Goal: Transaction & Acquisition: Purchase product/service

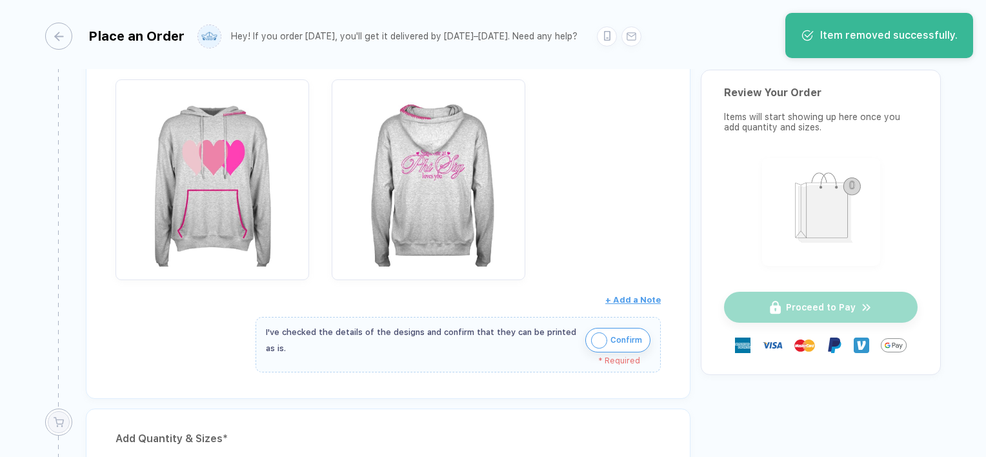
scroll to position [322, 0]
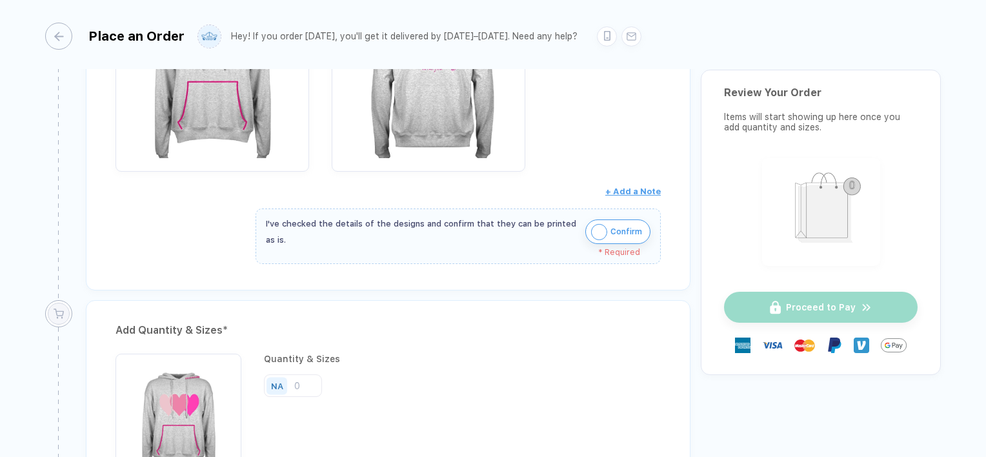
click at [633, 233] on span "Confirm" at bounding box center [627, 231] width 32 height 21
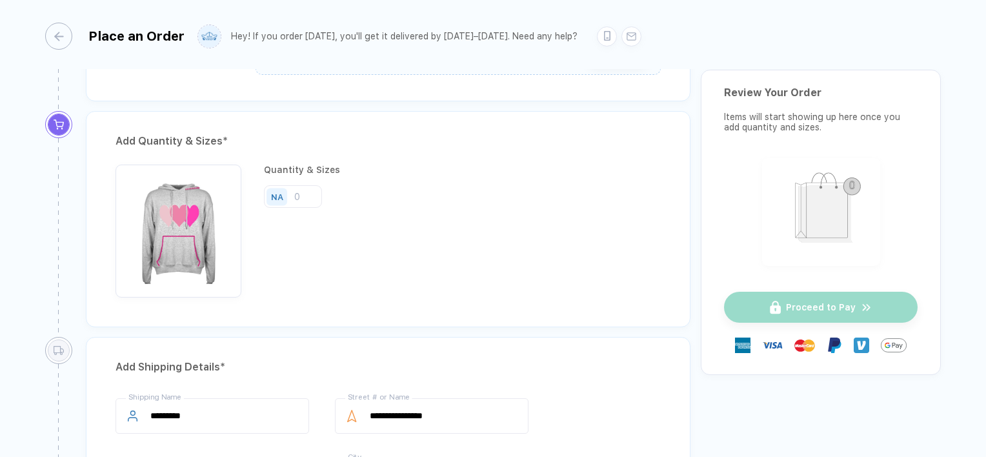
scroll to position [503, 0]
click at [312, 189] on input "number" at bounding box center [293, 196] width 58 height 23
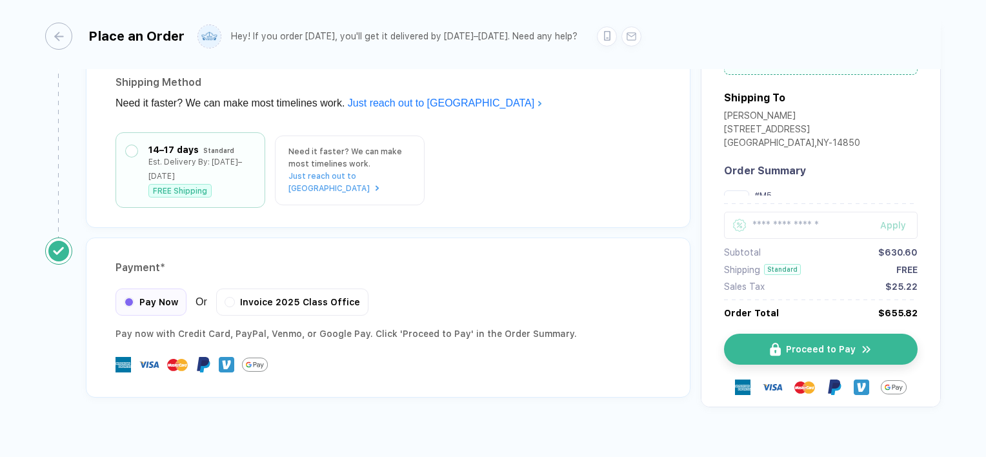
scroll to position [1010, 0]
type input "20"
click at [258, 287] on div "Invoice 2025 Class Office" at bounding box center [292, 300] width 152 height 27
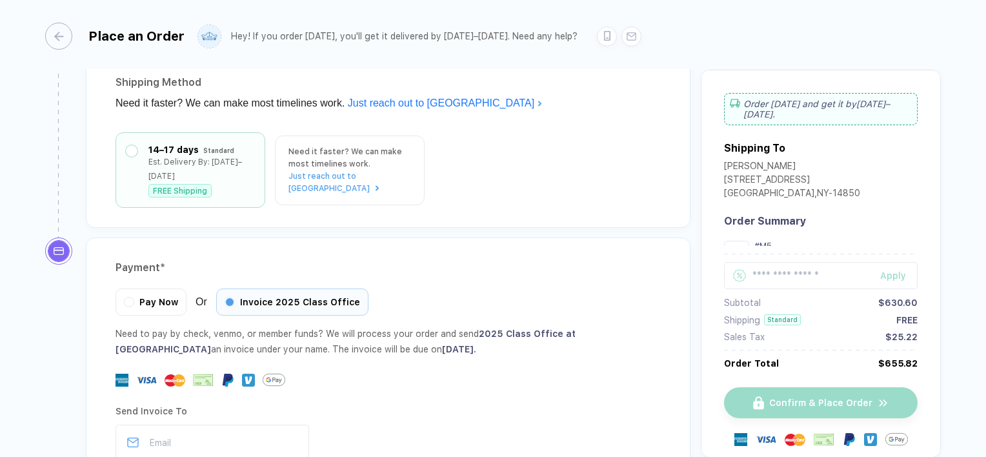
scroll to position [1137, 0]
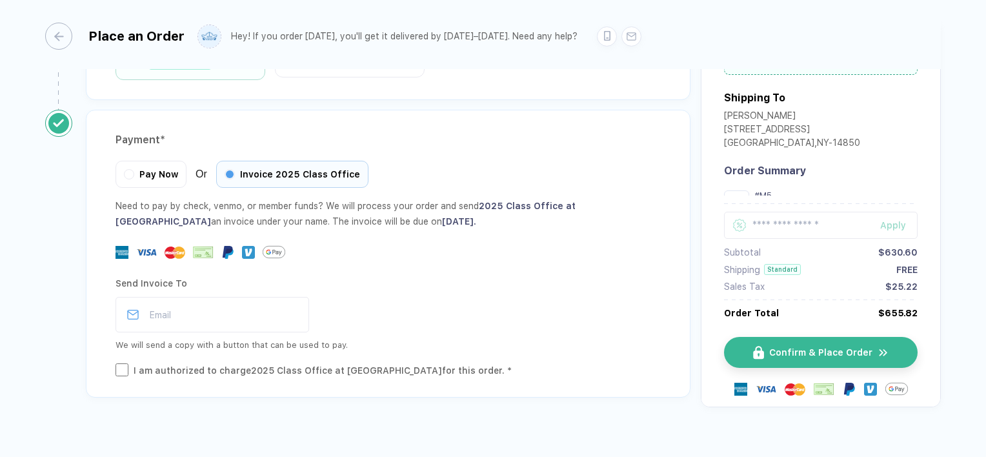
click at [755, 349] on div "Confirm & Place Order" at bounding box center [821, 364] width 194 height 86
click at [782, 341] on button "Confirm & Place Order" at bounding box center [826, 352] width 194 height 31
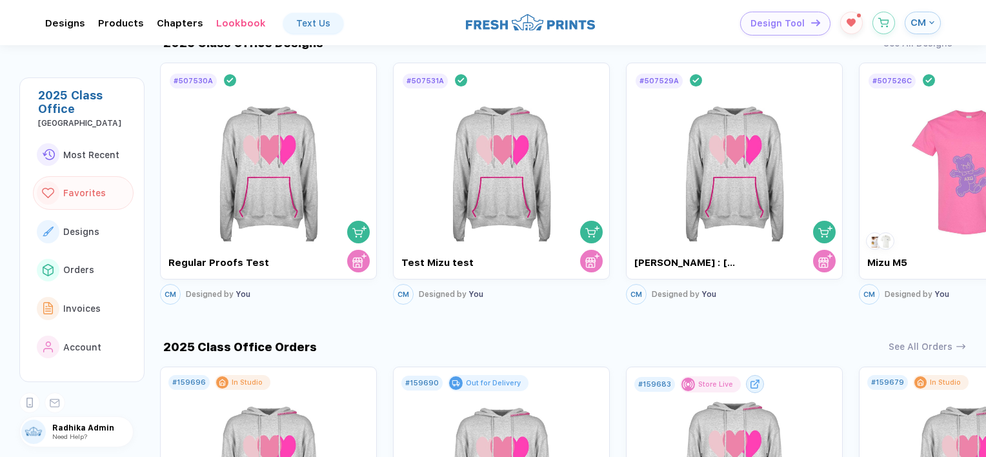
scroll to position [648, 0]
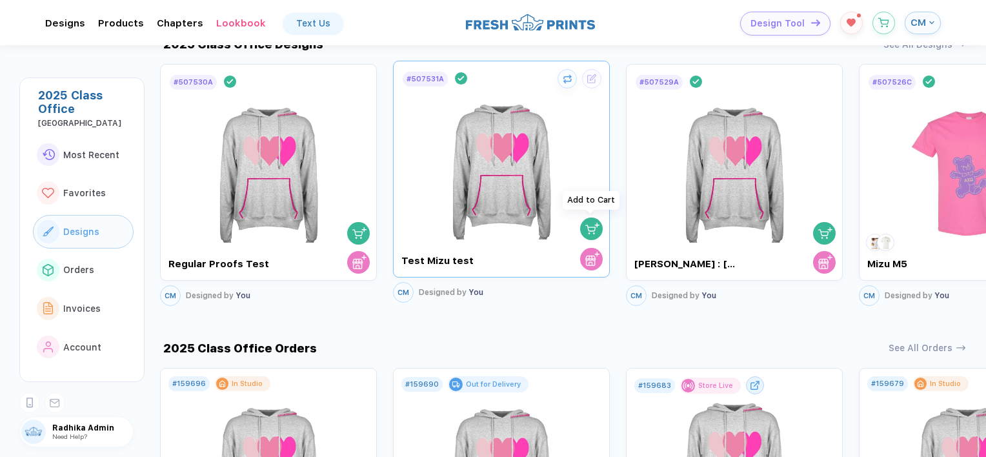
click at [599, 225] on div "button" at bounding box center [592, 228] width 18 height 17
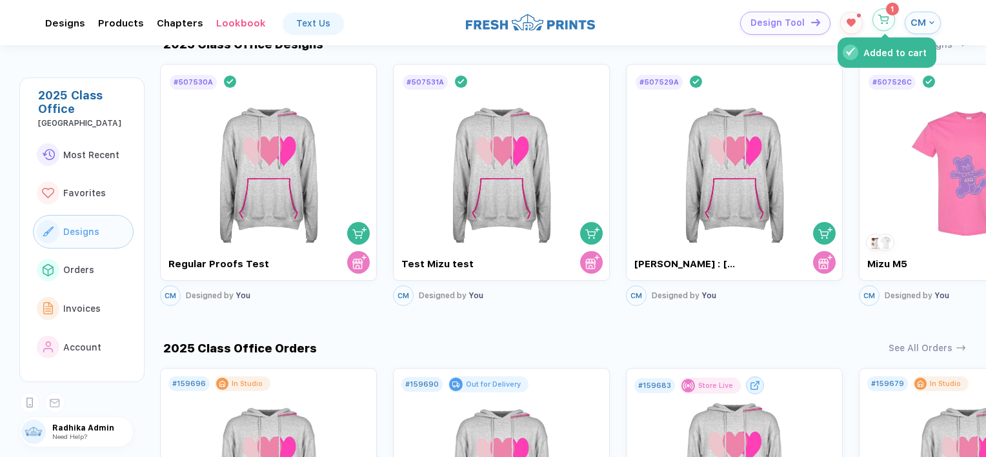
click at [879, 25] on button "Added to cart" at bounding box center [884, 19] width 23 height 23
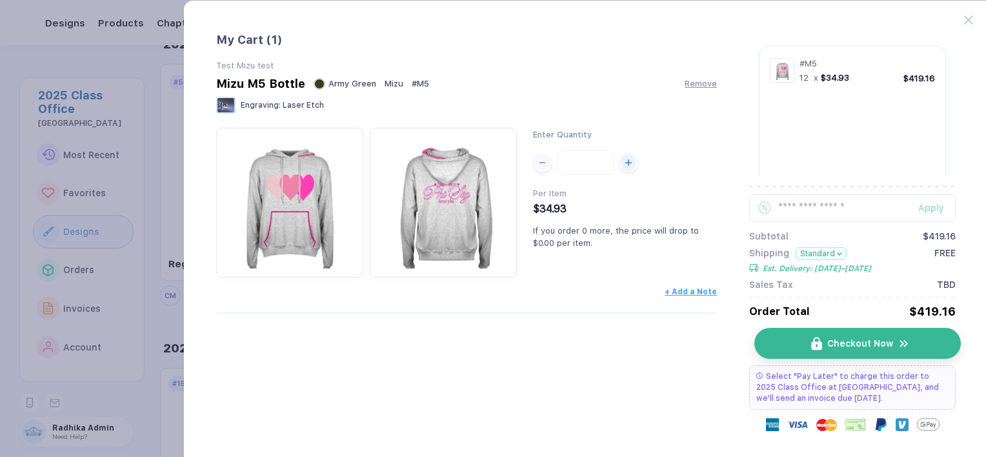
click at [788, 336] on button "Checkout Now" at bounding box center [858, 343] width 206 height 31
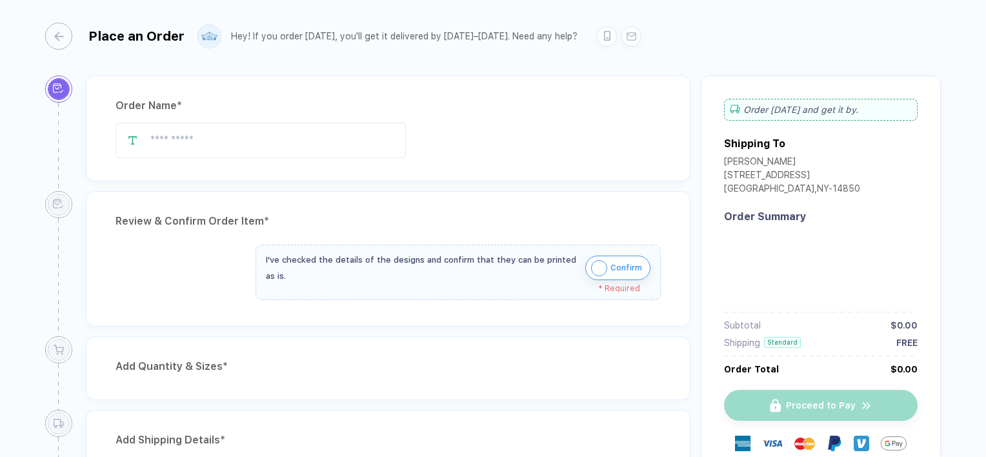
type input "**********"
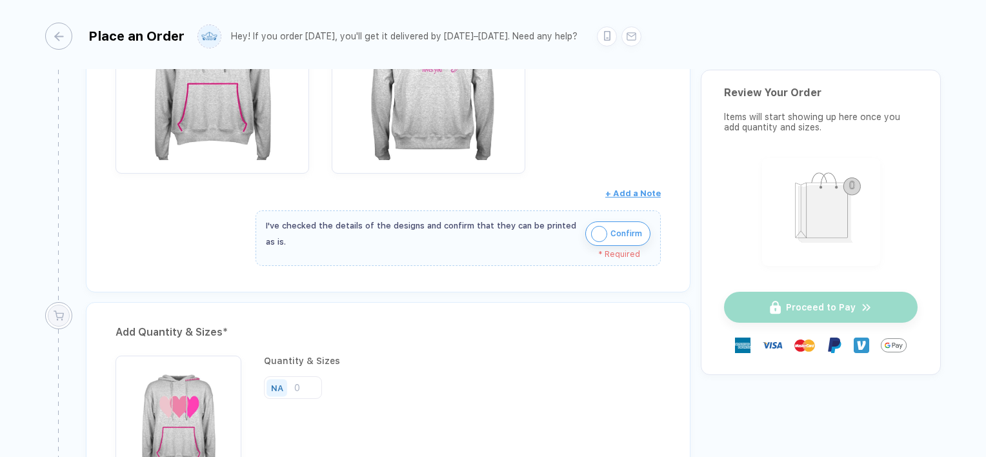
scroll to position [323, 0]
drag, startPoint x: 646, startPoint y: 222, endPoint x: 629, endPoint y: 227, distance: 17.6
click at [629, 227] on button "Confirm" at bounding box center [618, 231] width 65 height 25
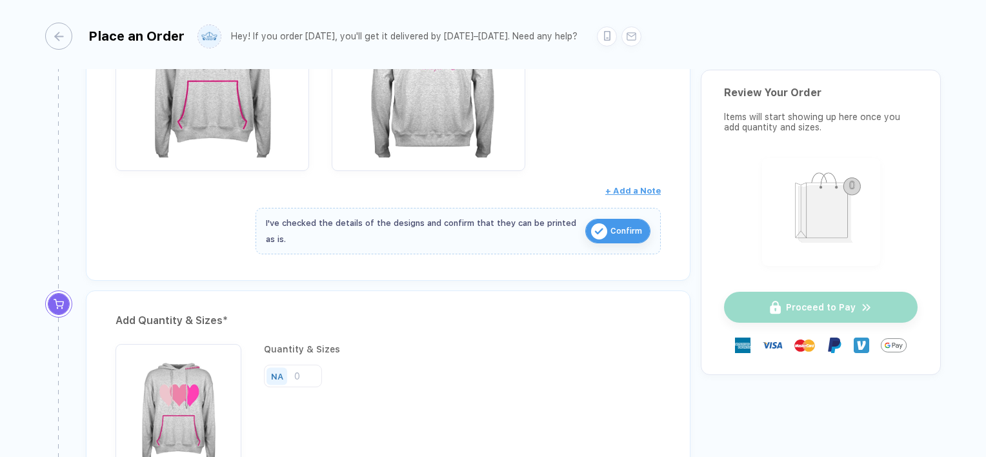
click at [629, 227] on span "Confirm" at bounding box center [627, 231] width 32 height 21
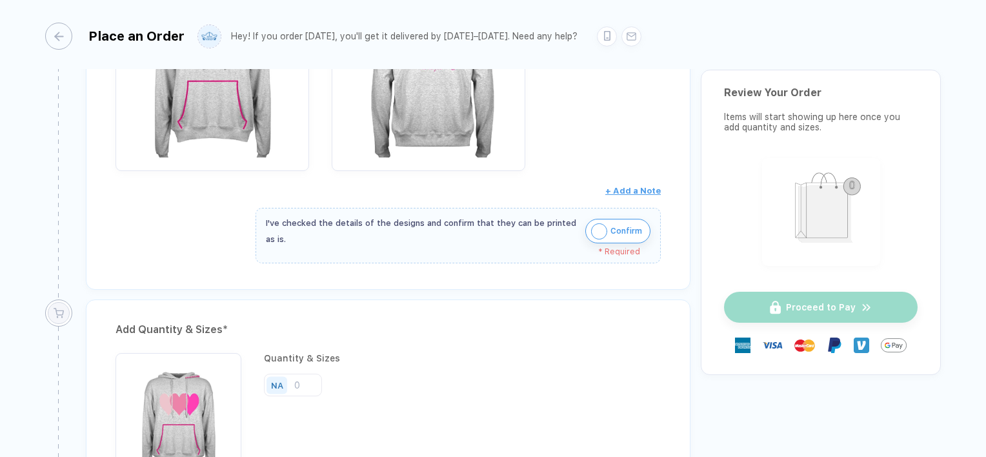
click at [629, 227] on span "Confirm" at bounding box center [627, 231] width 32 height 21
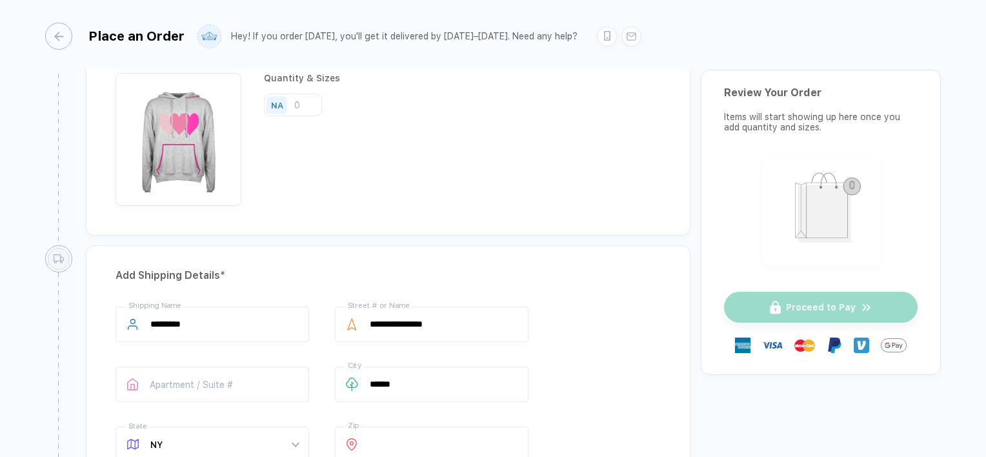
scroll to position [594, 0]
click at [289, 105] on div "NA" at bounding box center [279, 105] width 30 height 23
click at [290, 105] on div "NA" at bounding box center [279, 105] width 30 height 23
click at [296, 103] on input "number" at bounding box center [293, 105] width 58 height 23
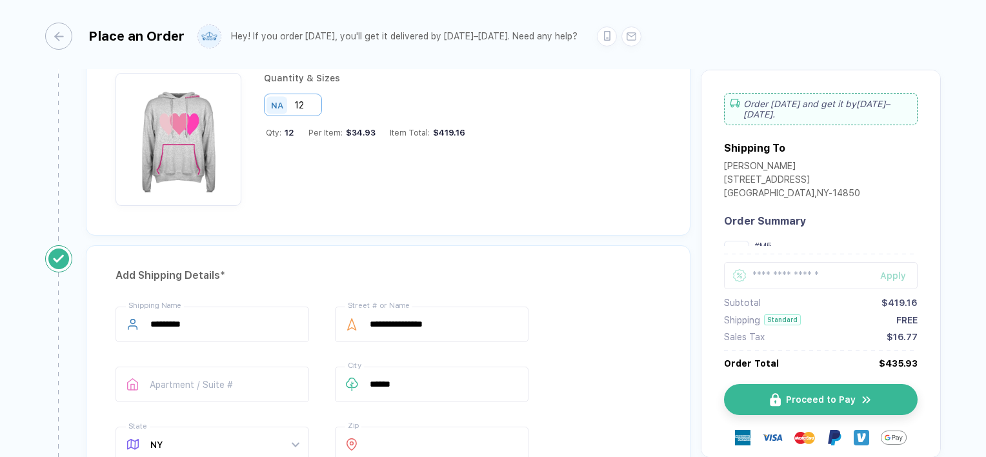
type input "12"
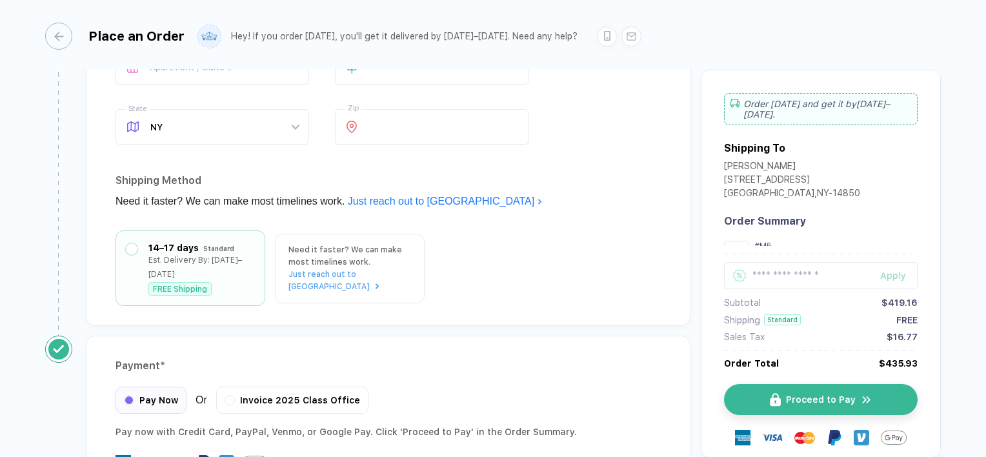
scroll to position [1010, 0]
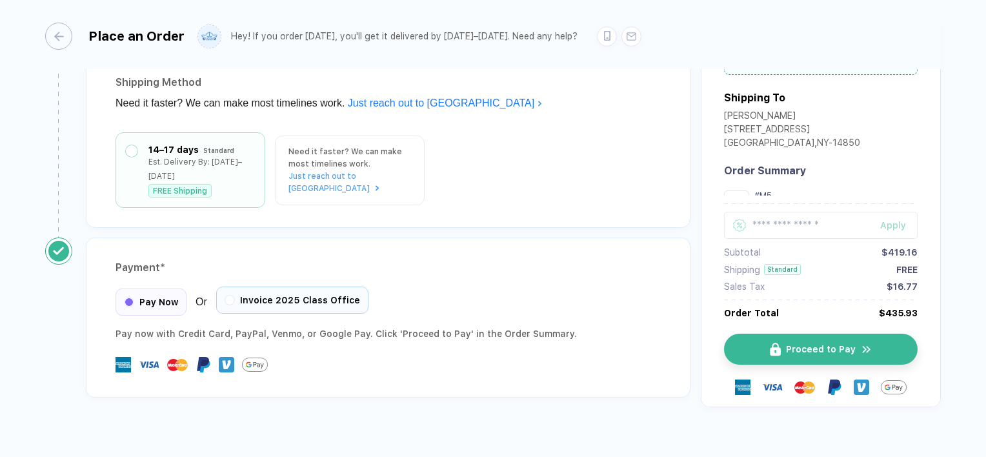
click at [294, 295] on span "Invoice 2025 Class Office" at bounding box center [300, 300] width 120 height 10
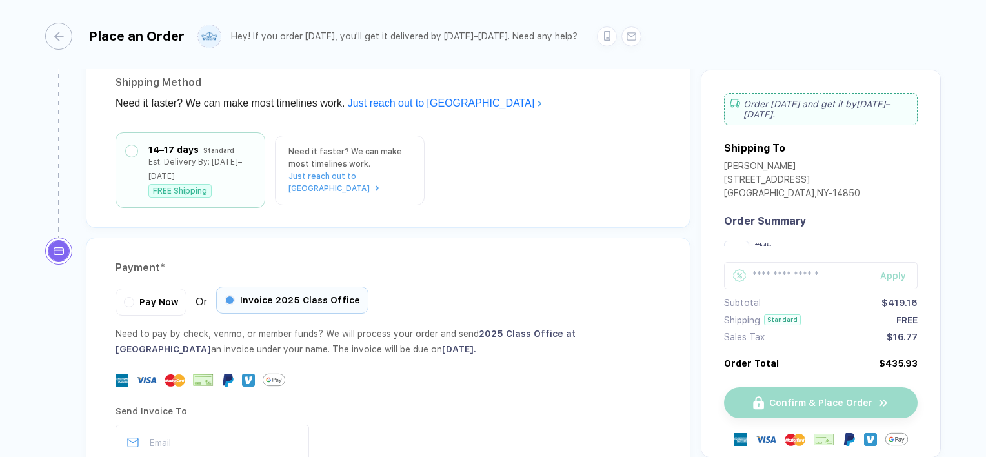
scroll to position [1137, 0]
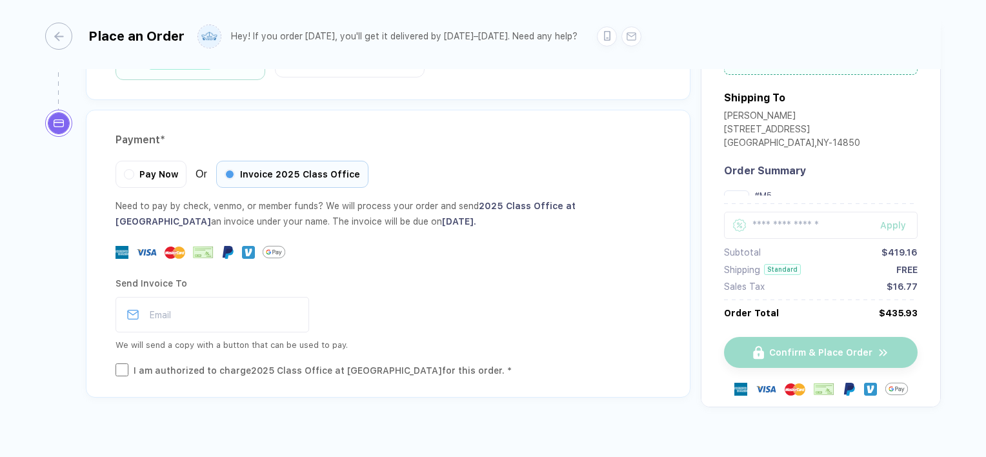
click at [158, 363] on div "I am authorized to charge 2025 Class Office at [GEOGRAPHIC_DATA][DEMOGRAPHIC_DA…" at bounding box center [323, 370] width 378 height 14
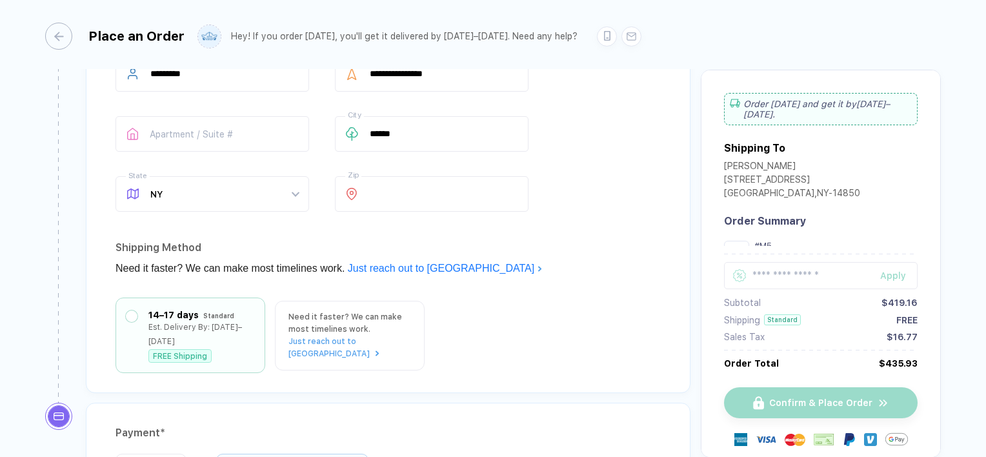
scroll to position [846, 0]
click at [148, 310] on div "14–17 days" at bounding box center [173, 310] width 50 height 14
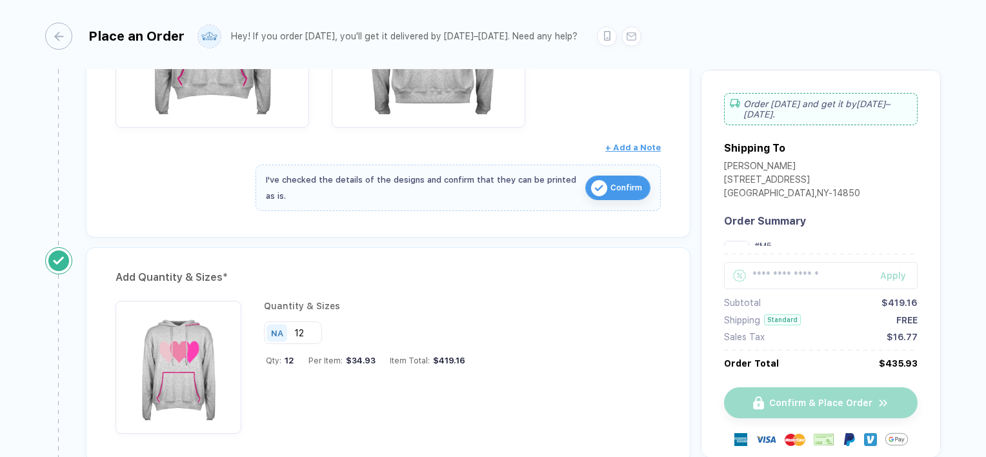
scroll to position [365, 0]
click at [598, 181] on img "button" at bounding box center [599, 189] width 16 height 16
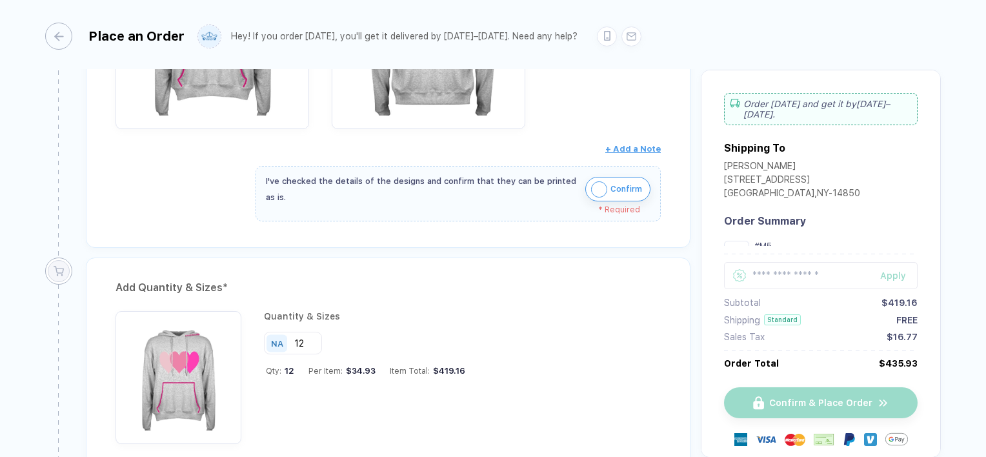
click at [598, 181] on img "button" at bounding box center [599, 189] width 16 height 16
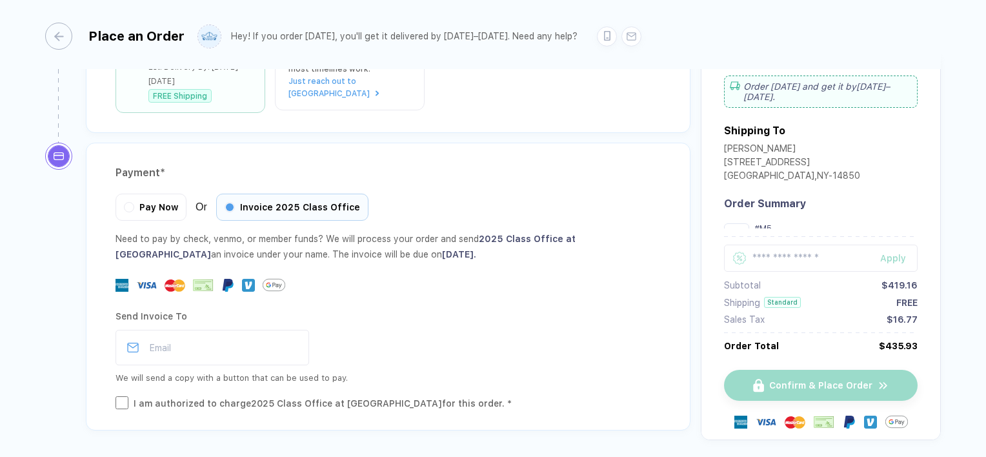
scroll to position [1134, 0]
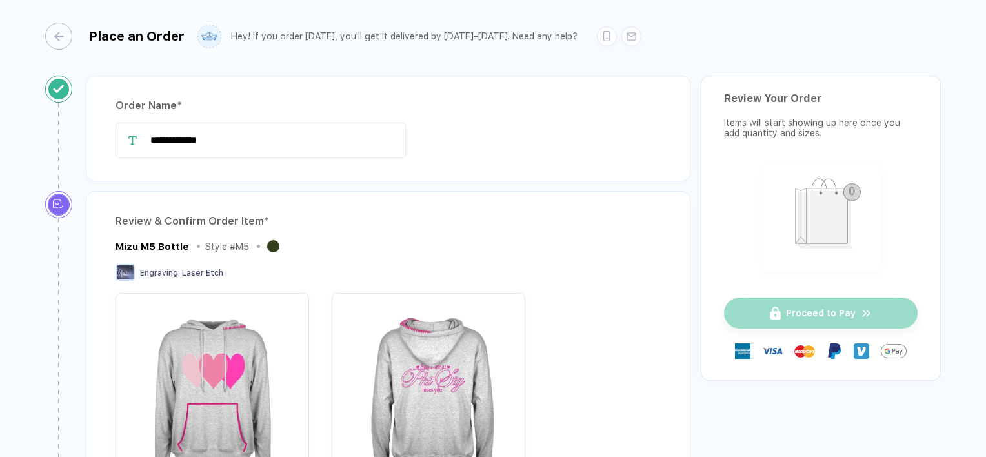
scroll to position [281, 0]
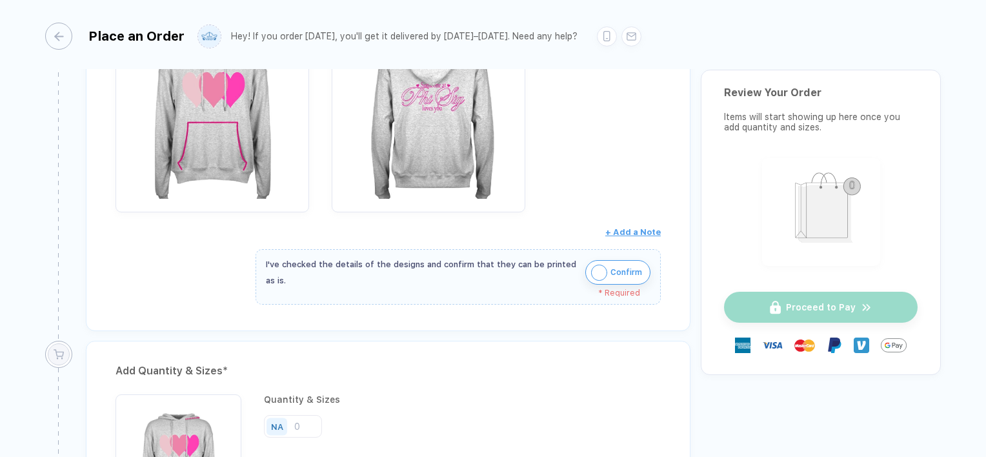
click at [599, 275] on img "button" at bounding box center [599, 273] width 16 height 16
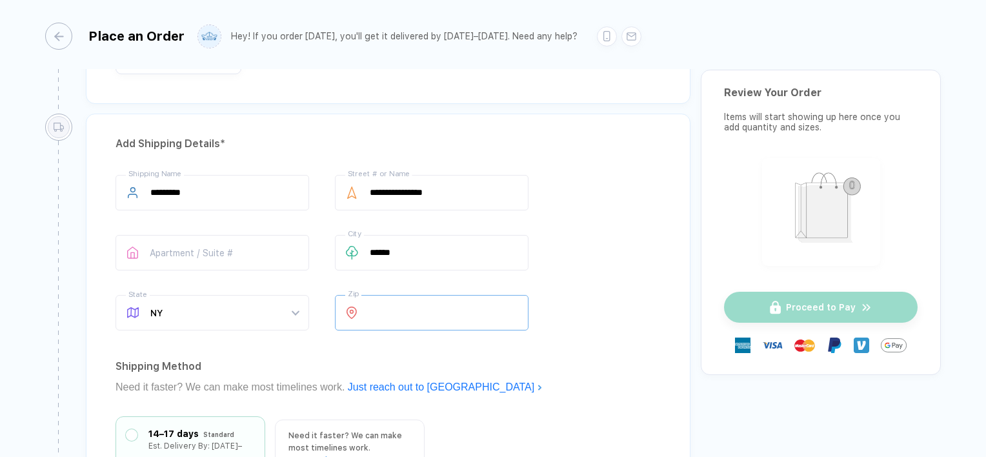
scroll to position [1010, 0]
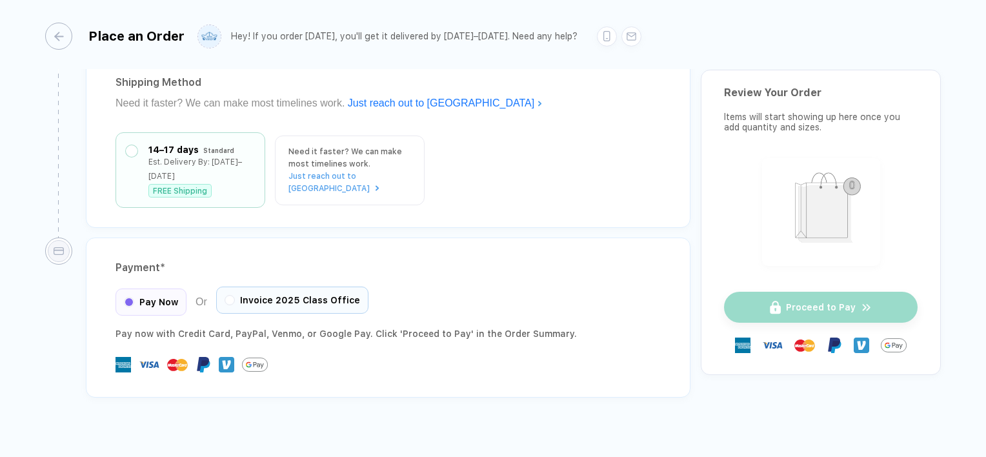
click at [274, 294] on div "Invoice 2025 Class Office" at bounding box center [292, 300] width 152 height 27
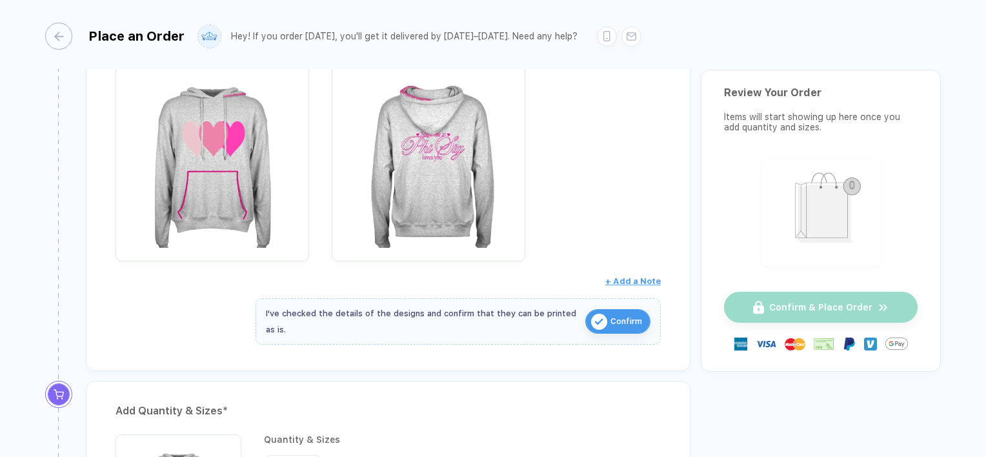
scroll to position [0, 0]
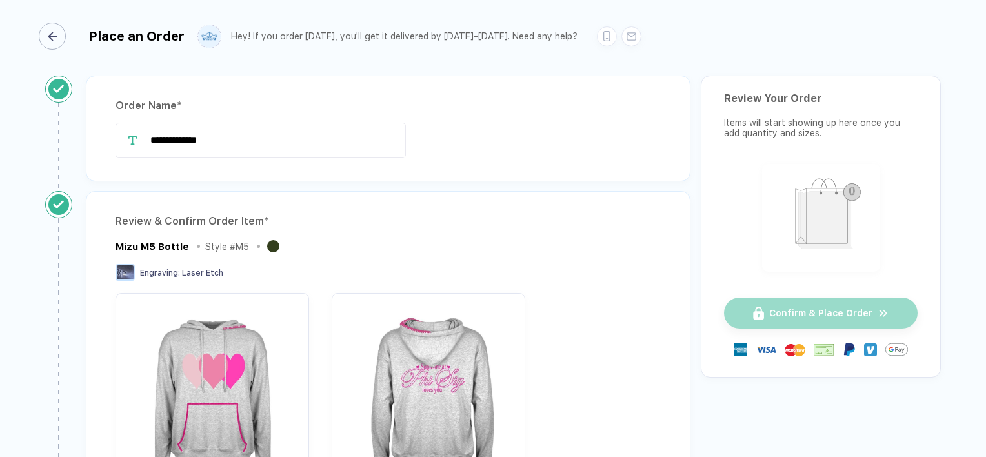
click at [56, 29] on div "button" at bounding box center [52, 36] width 27 height 27
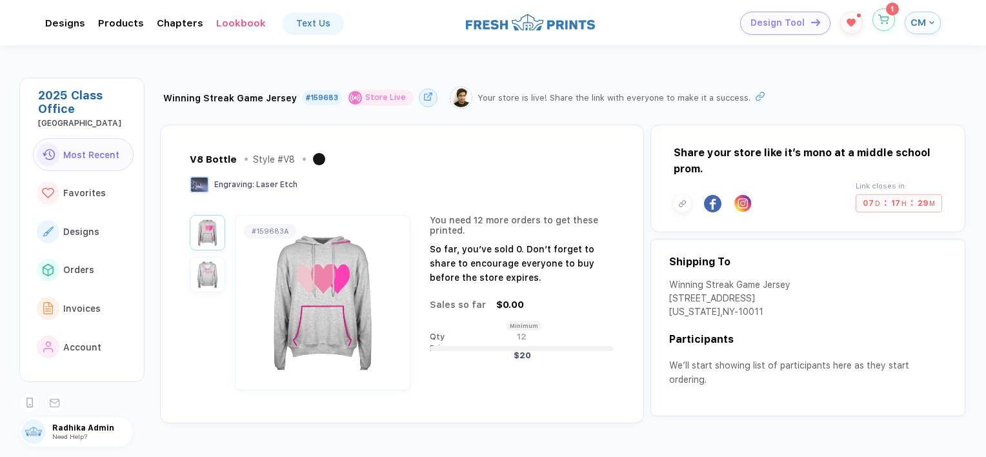
click at [884, 12] on button "button" at bounding box center [884, 19] width 23 height 23
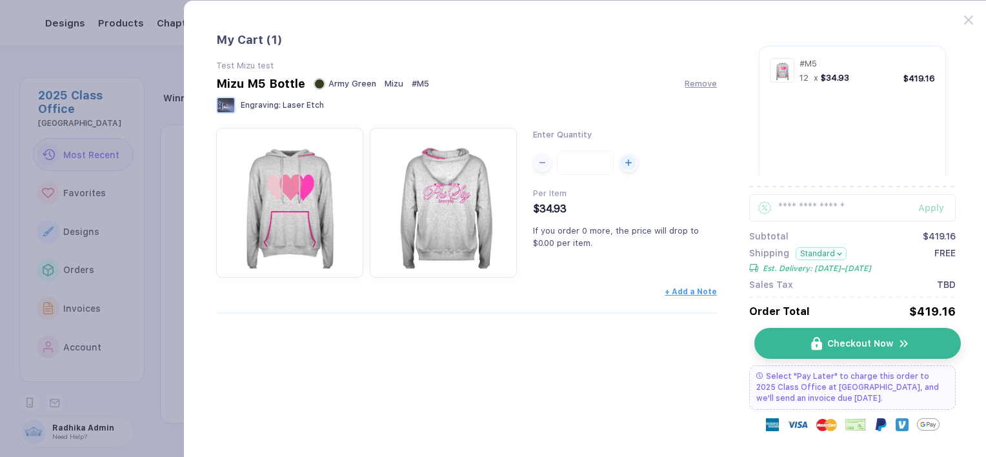
click at [814, 347] on img "button" at bounding box center [816, 344] width 11 height 14
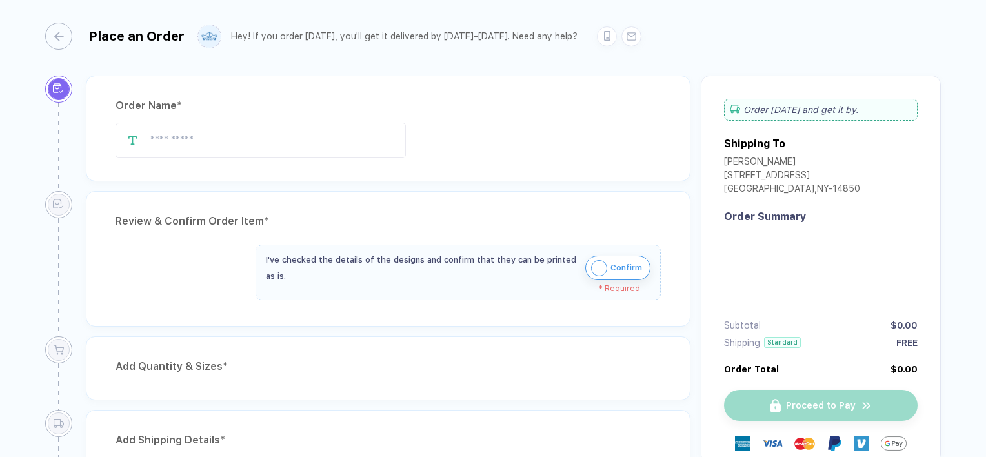
type input "**********"
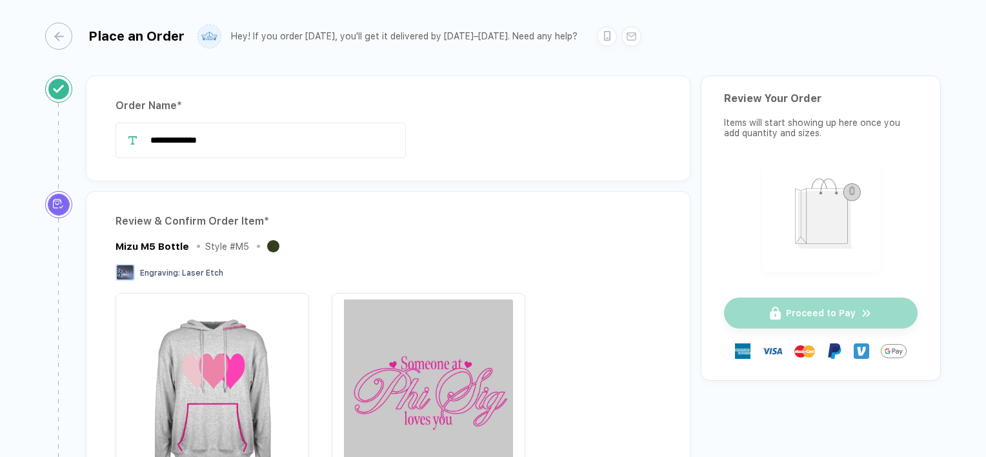
scroll to position [305, 0]
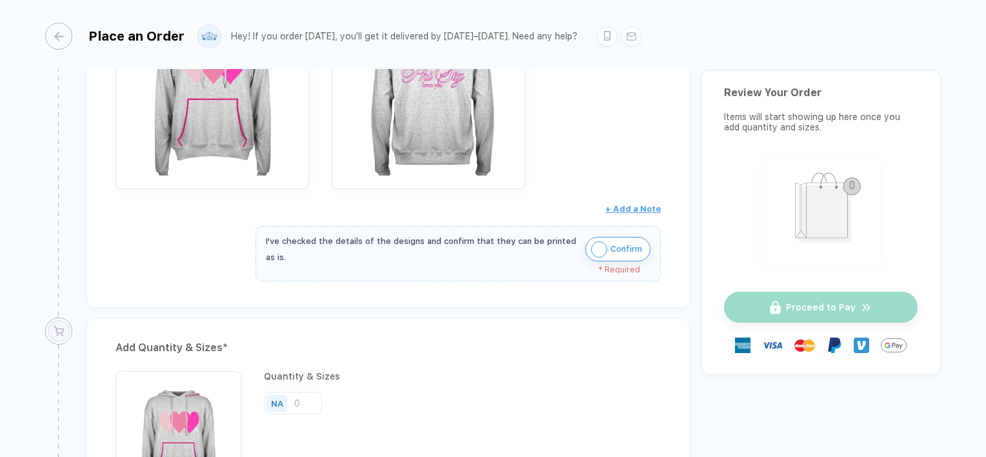
click at [620, 253] on span "Confirm" at bounding box center [627, 249] width 32 height 21
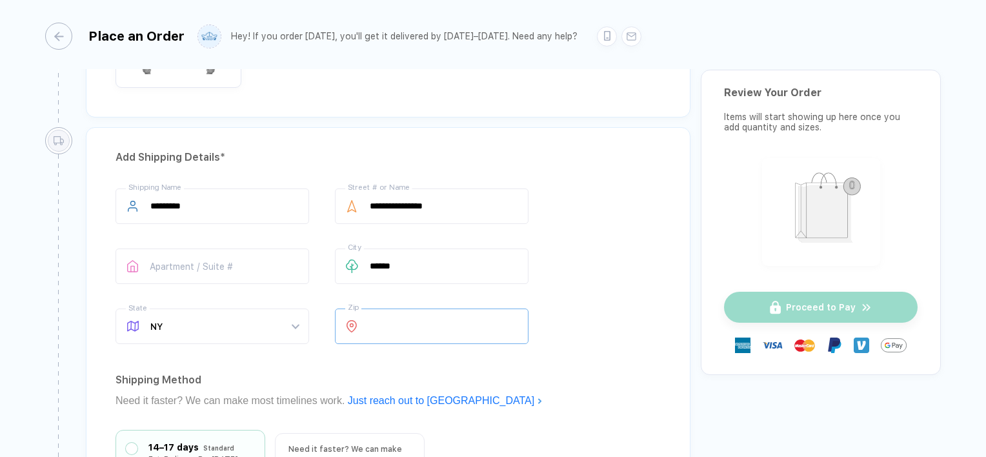
scroll to position [1010, 0]
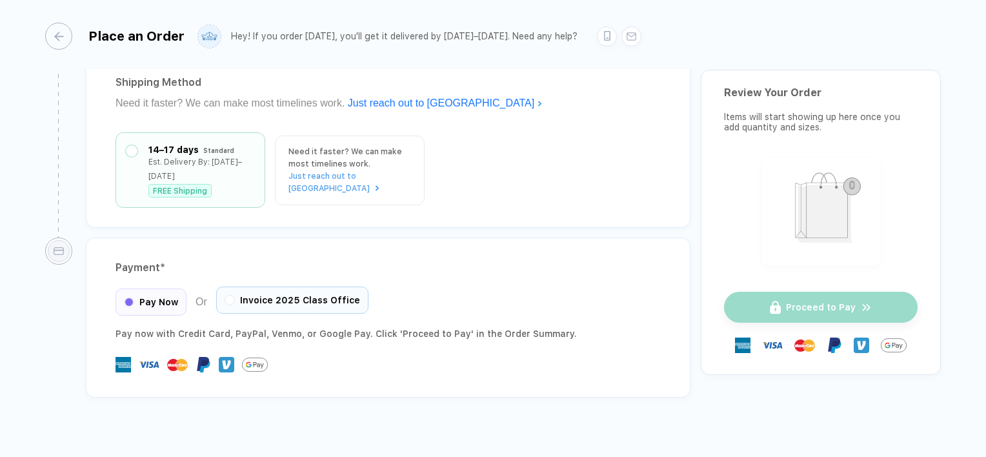
click at [276, 295] on span "Invoice 2025 Class Office" at bounding box center [300, 300] width 120 height 10
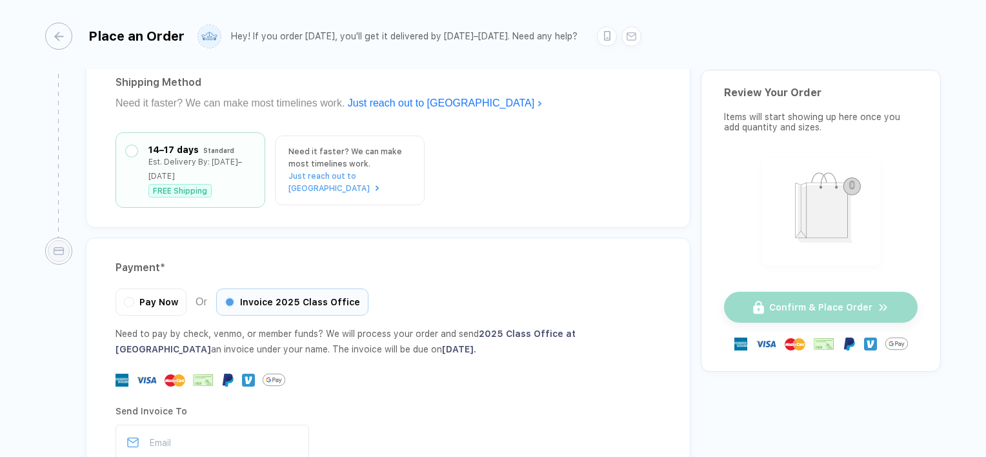
scroll to position [1137, 0]
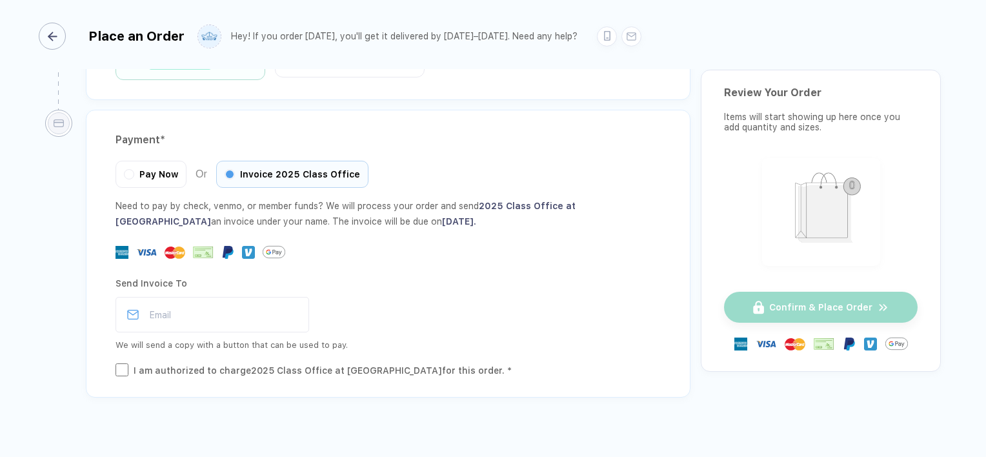
click at [65, 47] on button "button" at bounding box center [54, 36] width 27 height 27
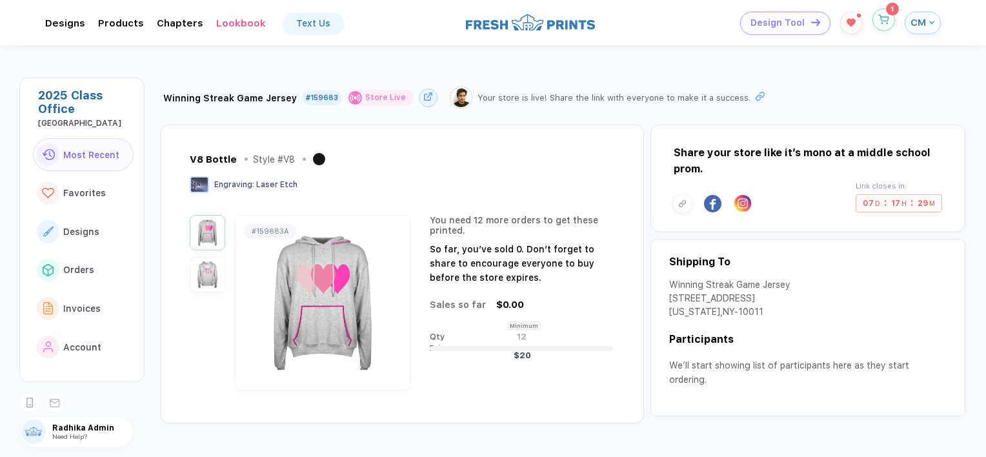
click at [883, 15] on icon "button" at bounding box center [884, 20] width 11 height 10
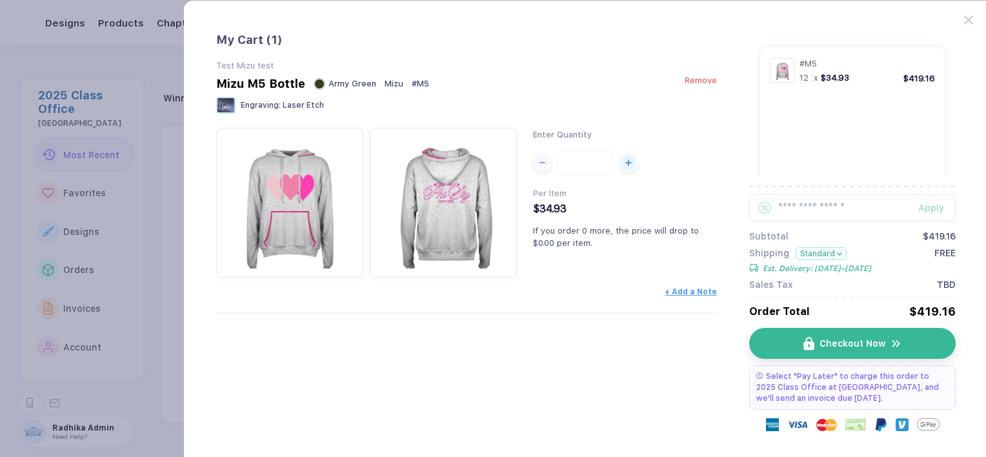
click at [697, 84] on span "Remove" at bounding box center [701, 81] width 32 height 10
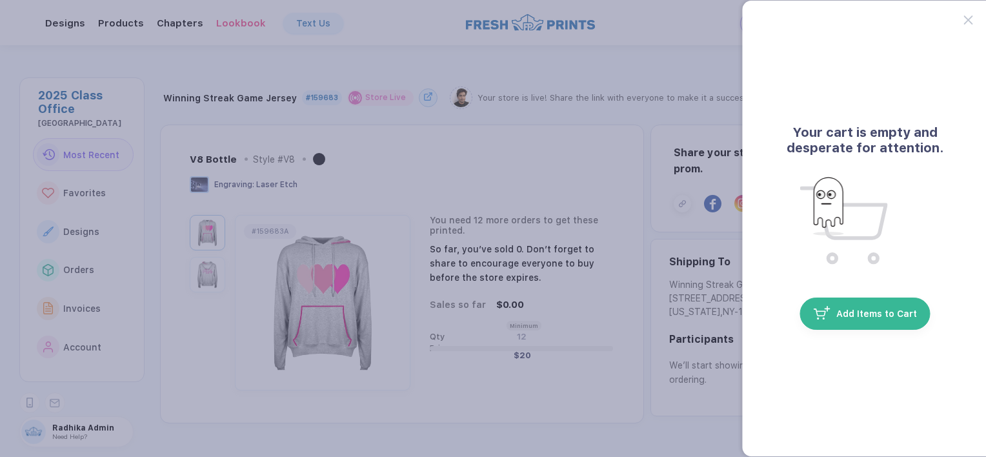
click at [963, 18] on div "Your cart is empty and desperate for attention. Add Items to Cart" at bounding box center [865, 228] width 247 height 457
click at [969, 19] on icon at bounding box center [968, 19] width 9 height 9
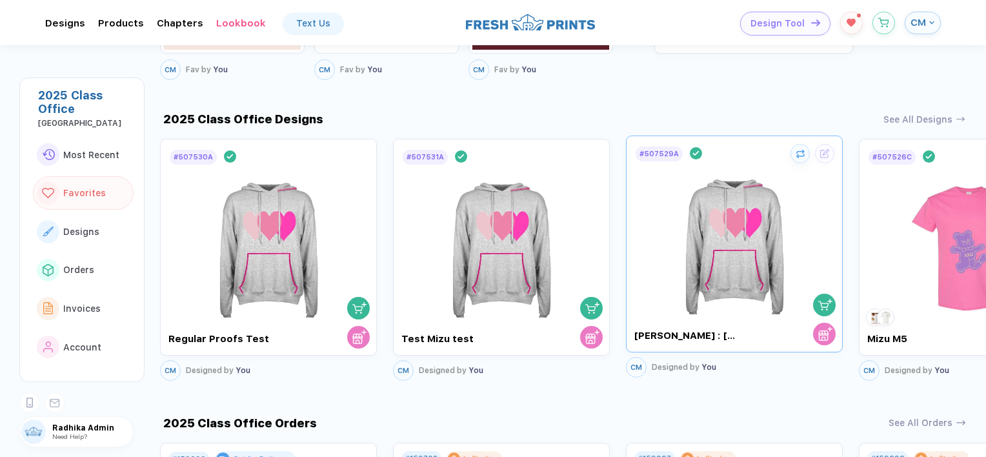
scroll to position [573, 0]
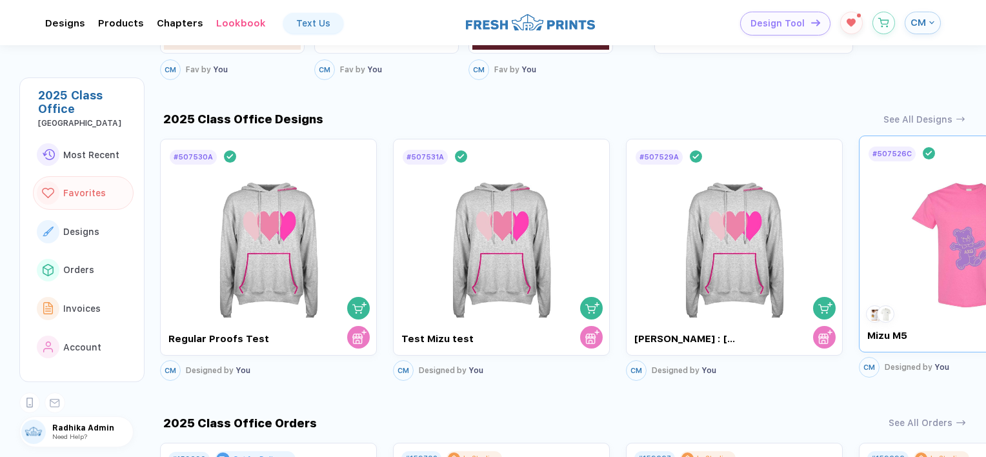
click at [941, 214] on img at bounding box center [967, 239] width 145 height 152
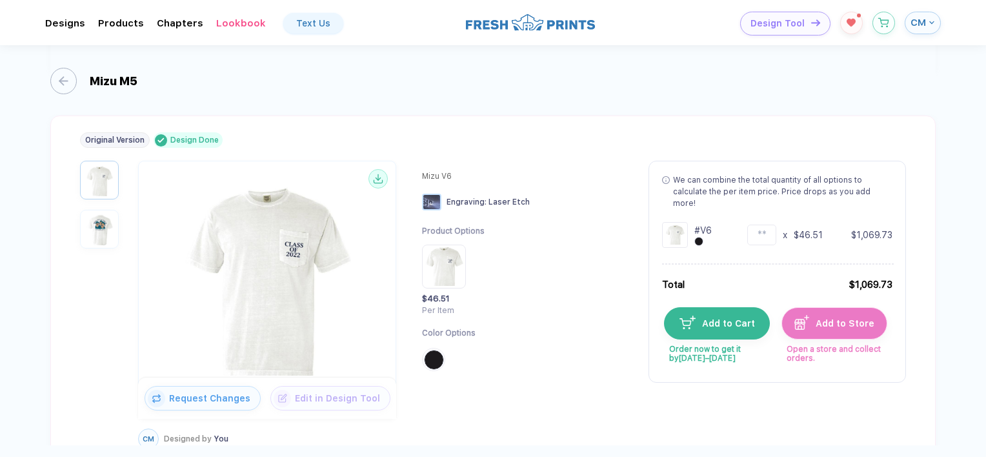
scroll to position [535, 0]
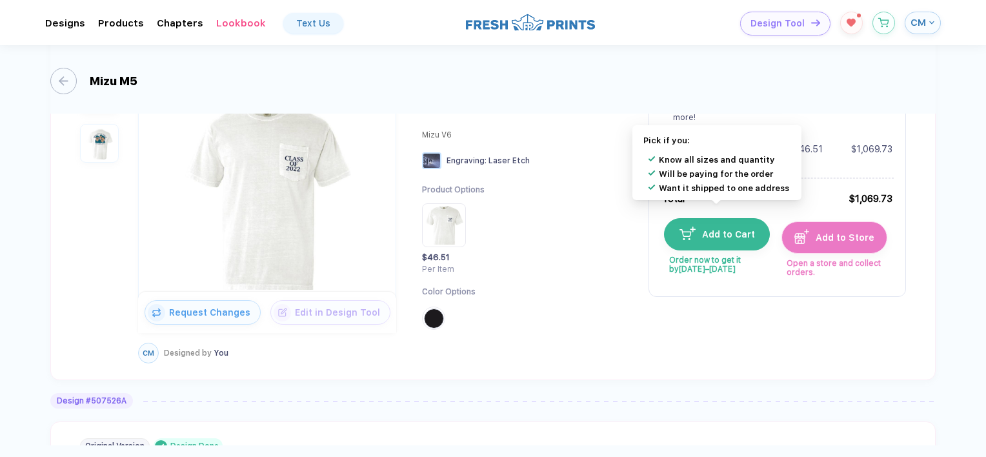
click at [713, 232] on button "Add to Cart" at bounding box center [717, 234] width 106 height 32
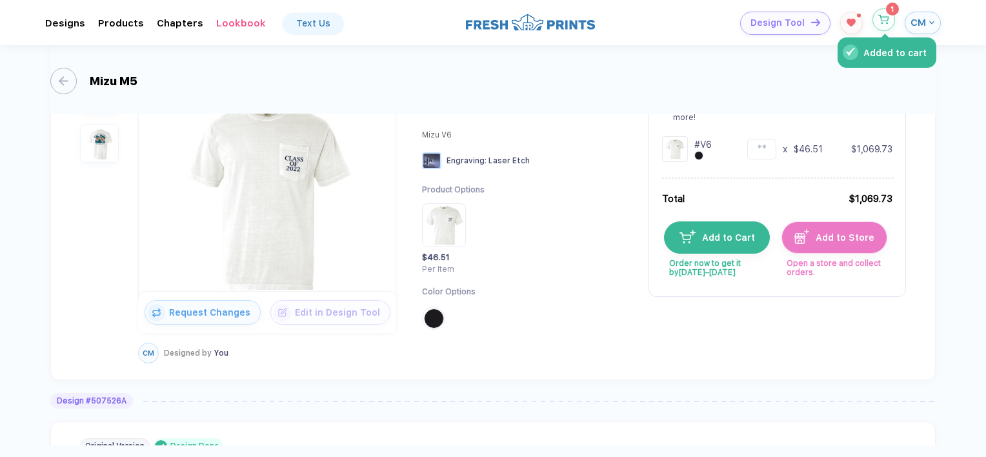
click at [881, 19] on icon "button" at bounding box center [884, 20] width 11 height 10
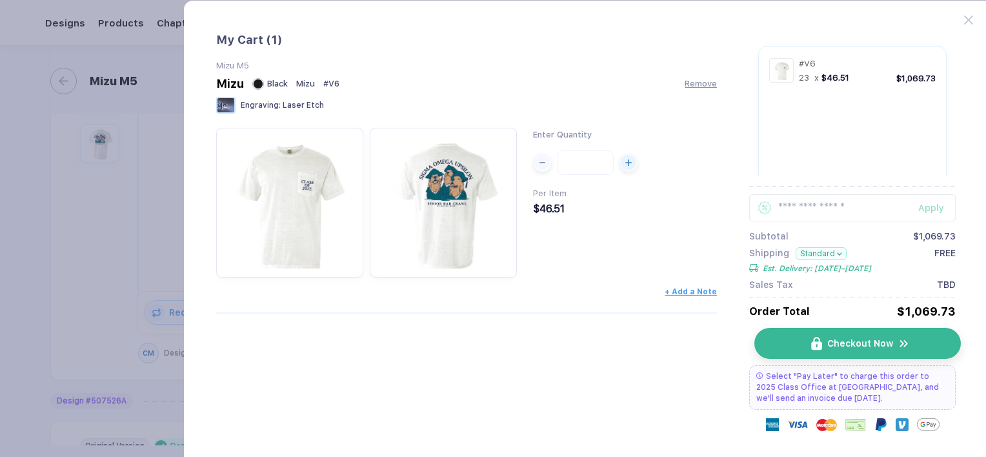
click at [863, 345] on span "Checkout Now" at bounding box center [861, 343] width 66 height 10
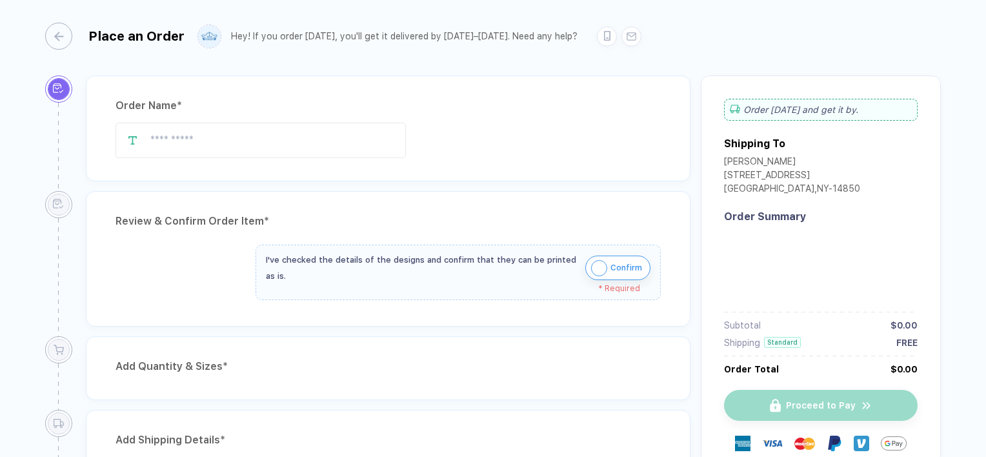
type input "*******"
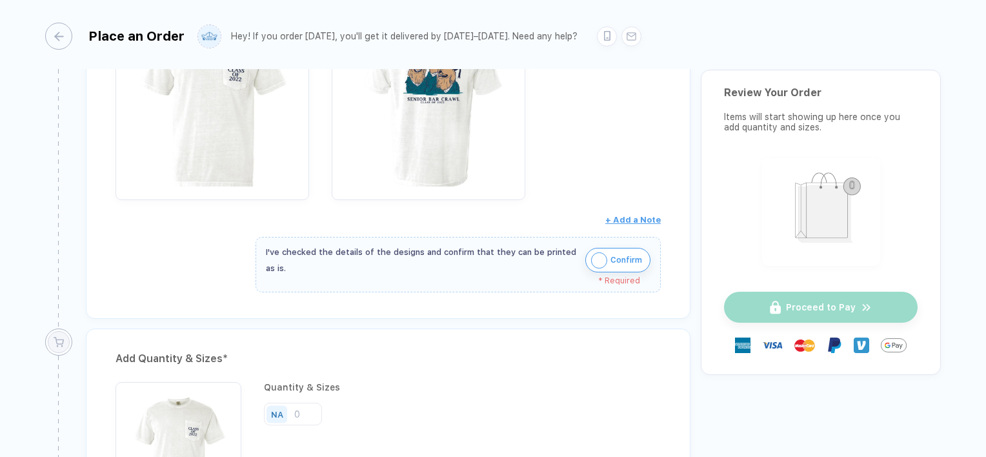
scroll to position [294, 0]
click at [599, 258] on img "button" at bounding box center [599, 260] width 16 height 16
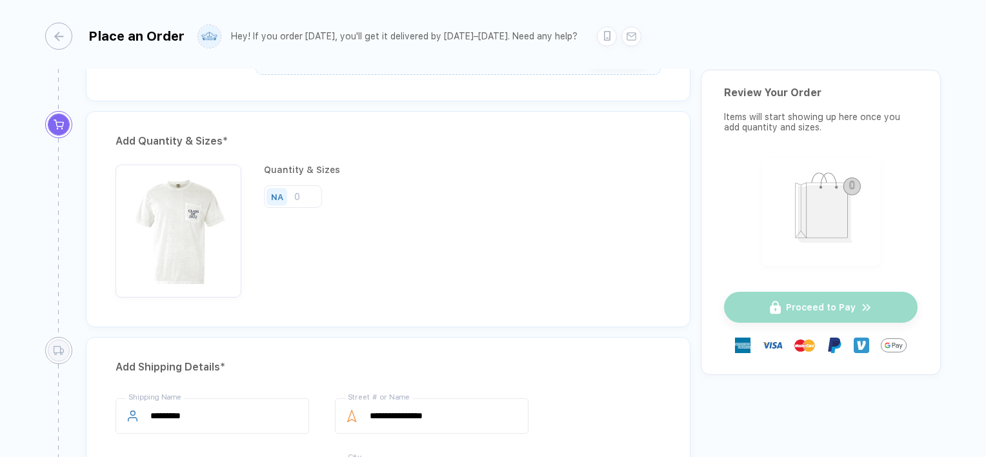
scroll to position [493, 0]
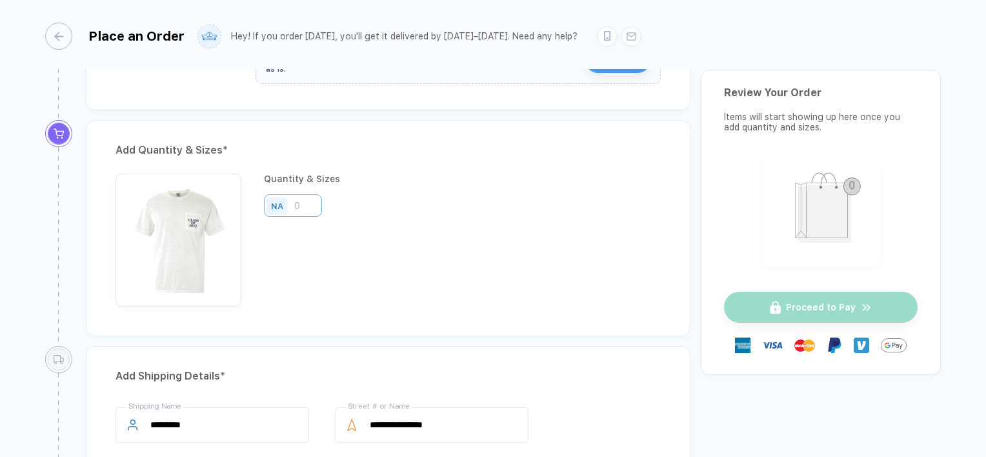
click at [302, 212] on input "number" at bounding box center [293, 205] width 58 height 23
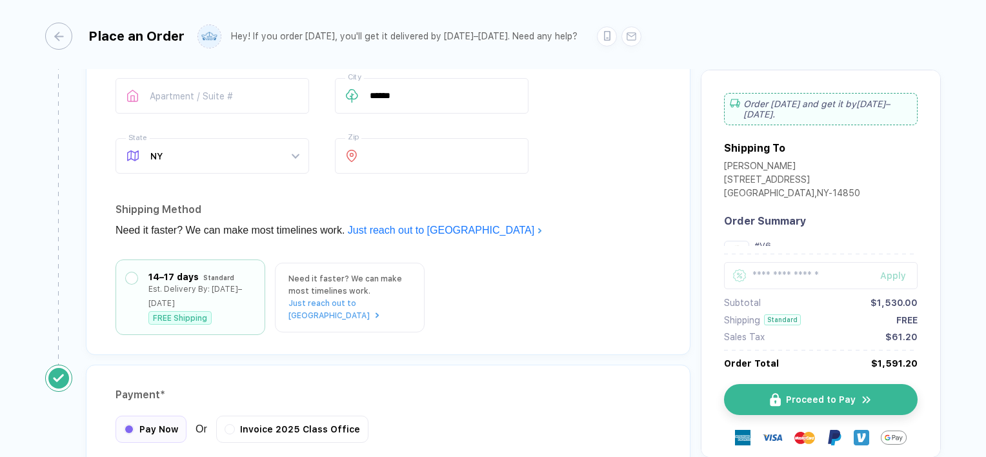
scroll to position [1010, 0]
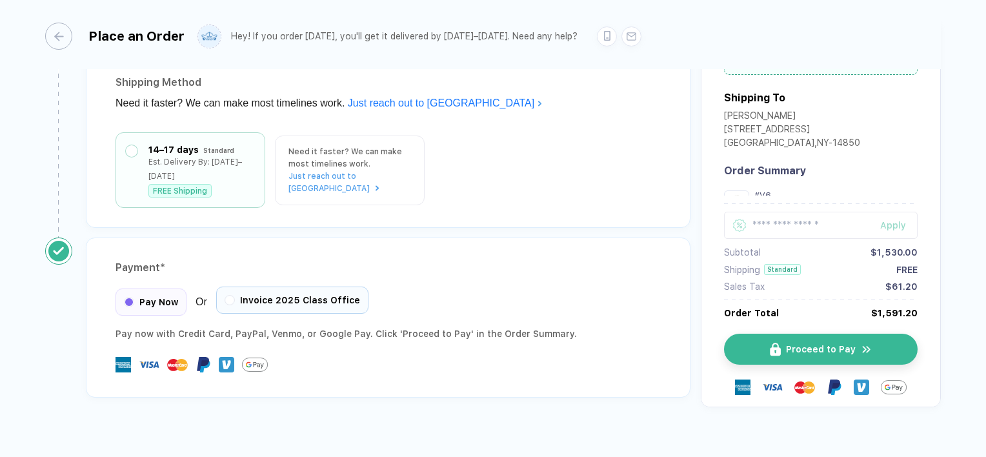
type input "34"
click at [263, 287] on div "Invoice 2025 Class Office" at bounding box center [292, 300] width 152 height 27
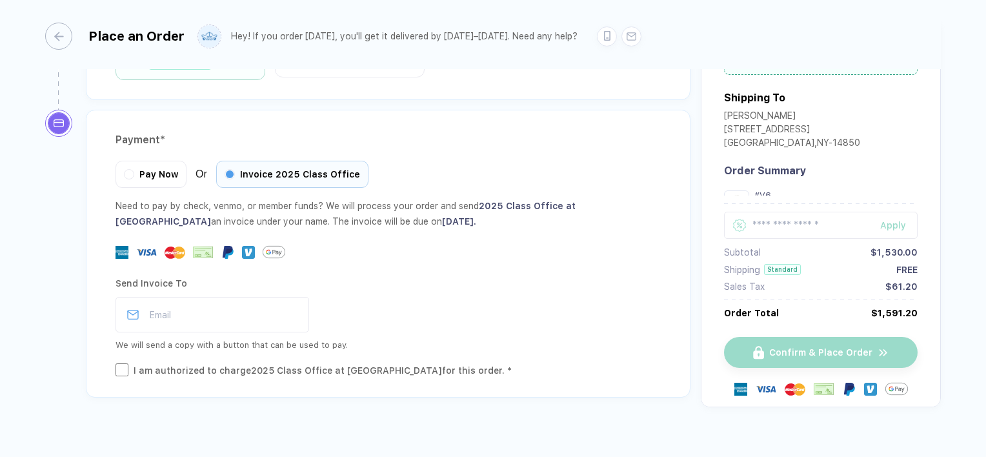
scroll to position [1137, 0]
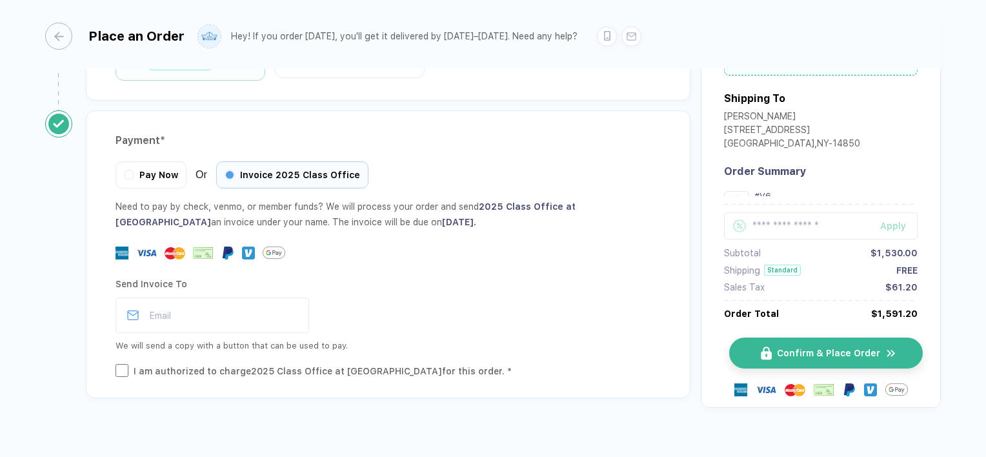
click at [738, 338] on button "Confirm & Place Order" at bounding box center [826, 353] width 194 height 31
